Goal: Find specific page/section: Find specific page/section

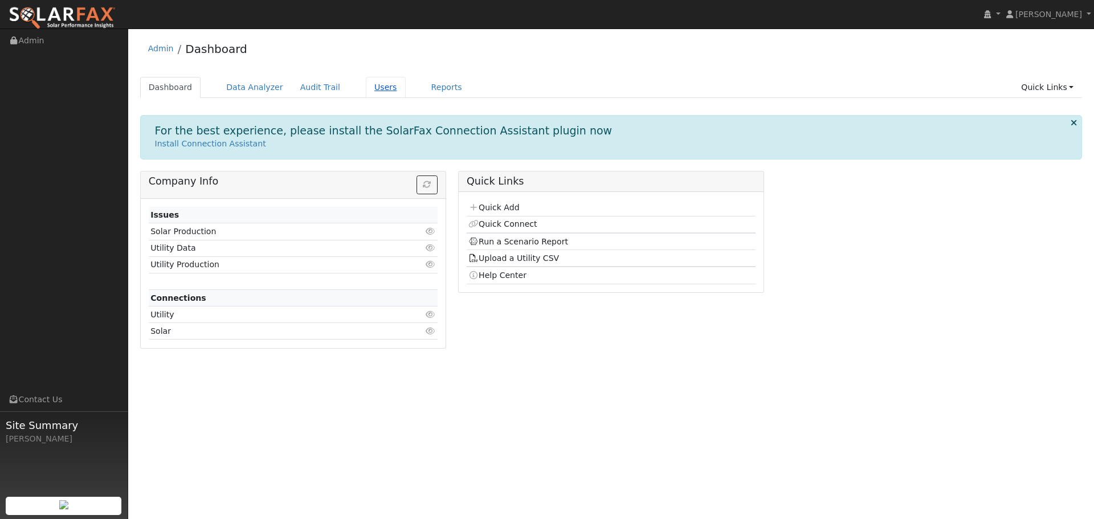
click at [384, 91] on link "Users" at bounding box center [386, 87] width 40 height 21
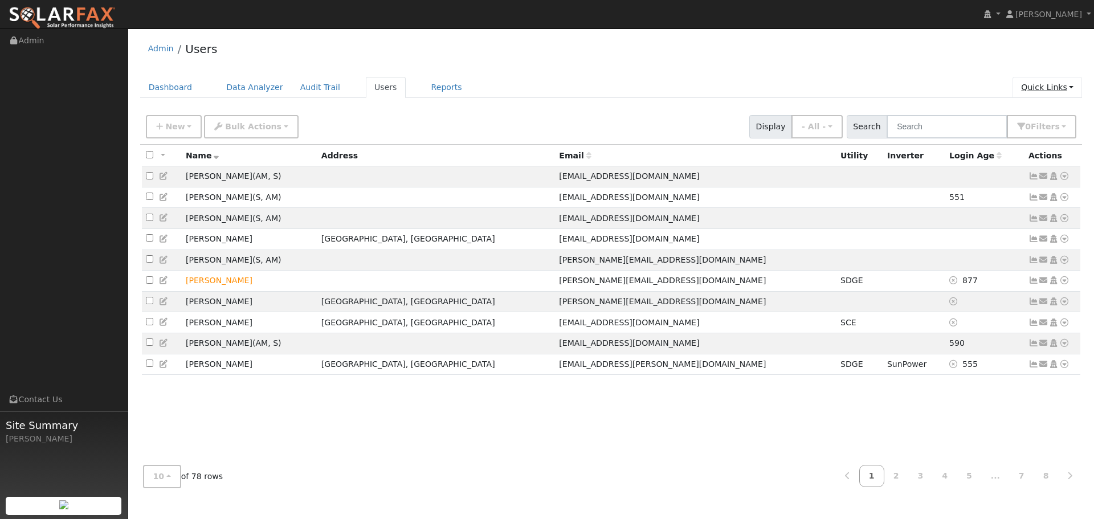
click at [1058, 86] on link "Quick Links" at bounding box center [1048, 87] width 70 height 21
click at [995, 412] on div "All None All on page None on page Name Address Email Utility Inverter Login Age…" at bounding box center [611, 301] width 943 height 312
click at [1048, 127] on span "Filter s" at bounding box center [1045, 126] width 29 height 9
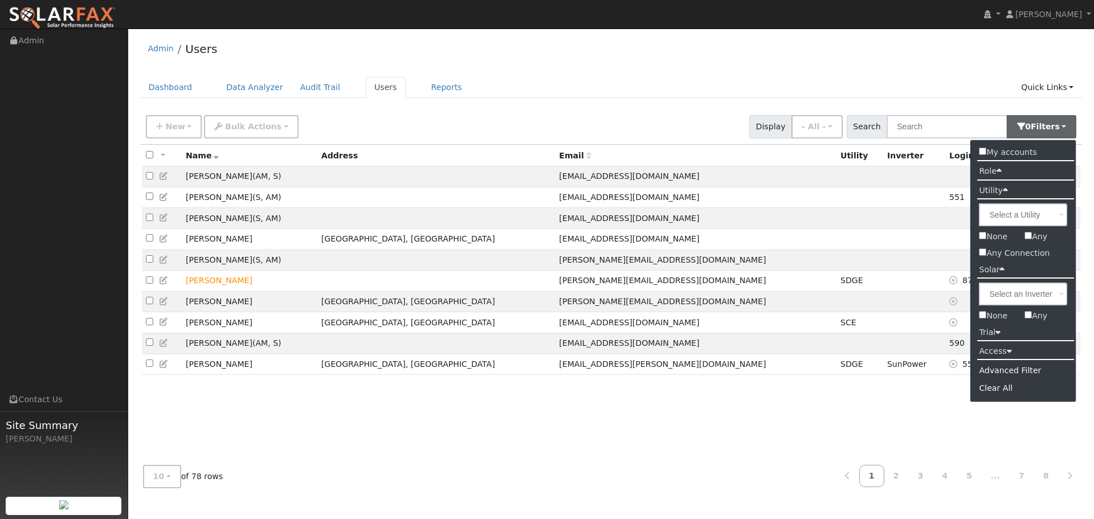
click at [993, 353] on label "Access" at bounding box center [995, 351] width 50 height 17
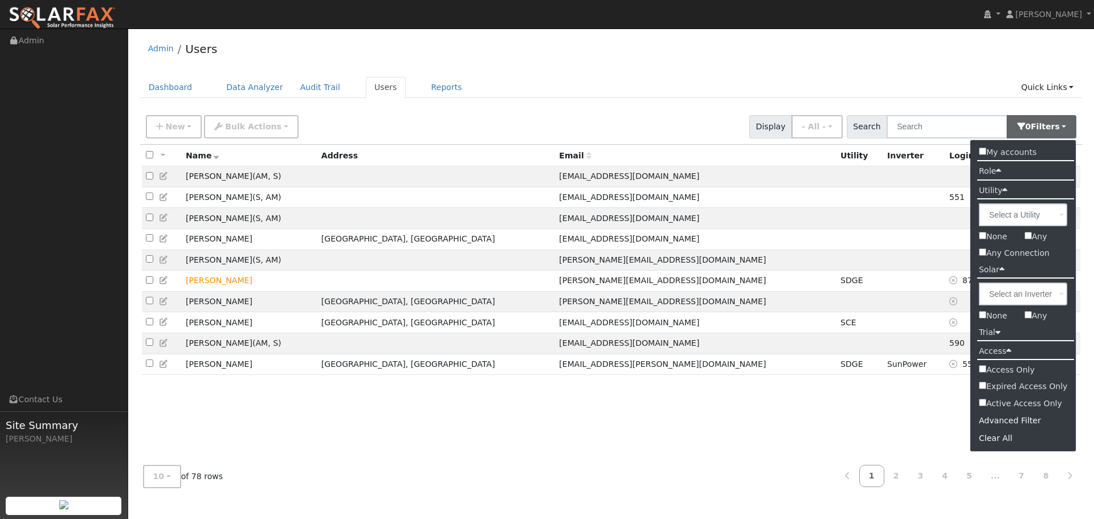
click at [981, 400] on input "Active Access Only" at bounding box center [982, 402] width 7 height 7
checkbox input "true"
